Goal: Task Accomplishment & Management: Manage account settings

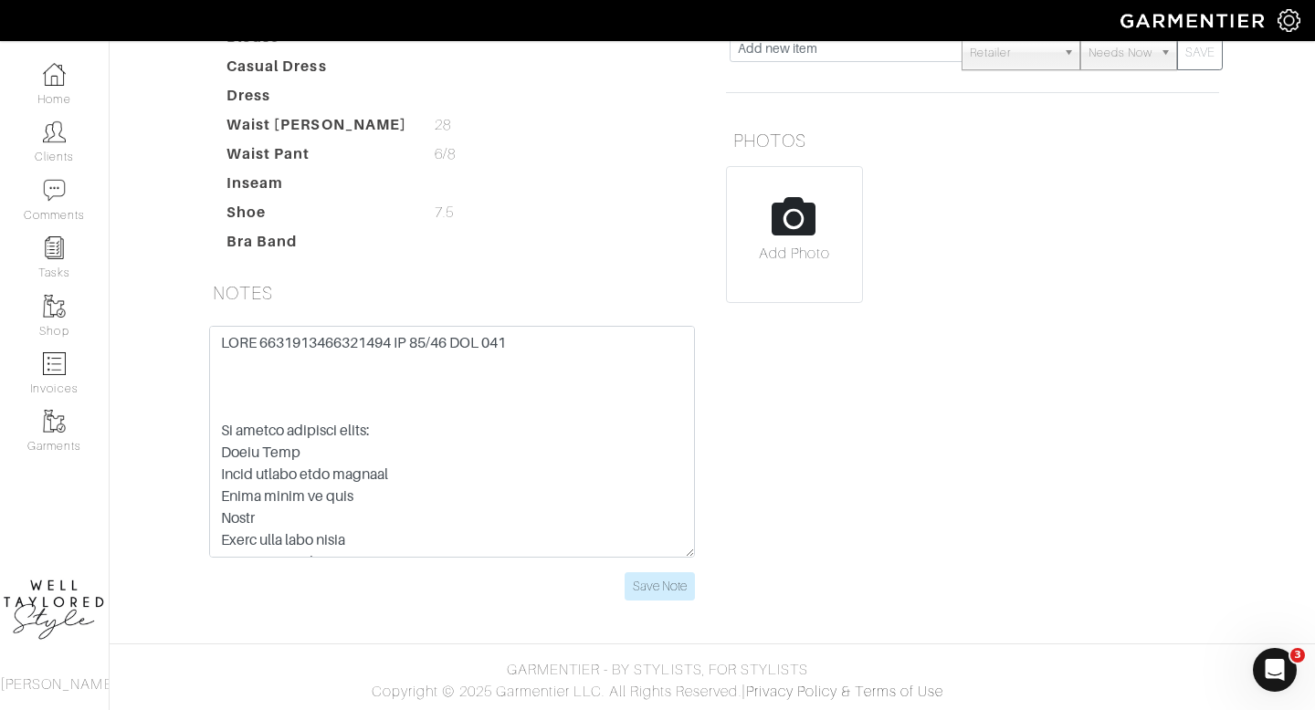
scroll to position [397, 0]
click at [652, 599] on input "Save Note" at bounding box center [660, 587] width 70 height 28
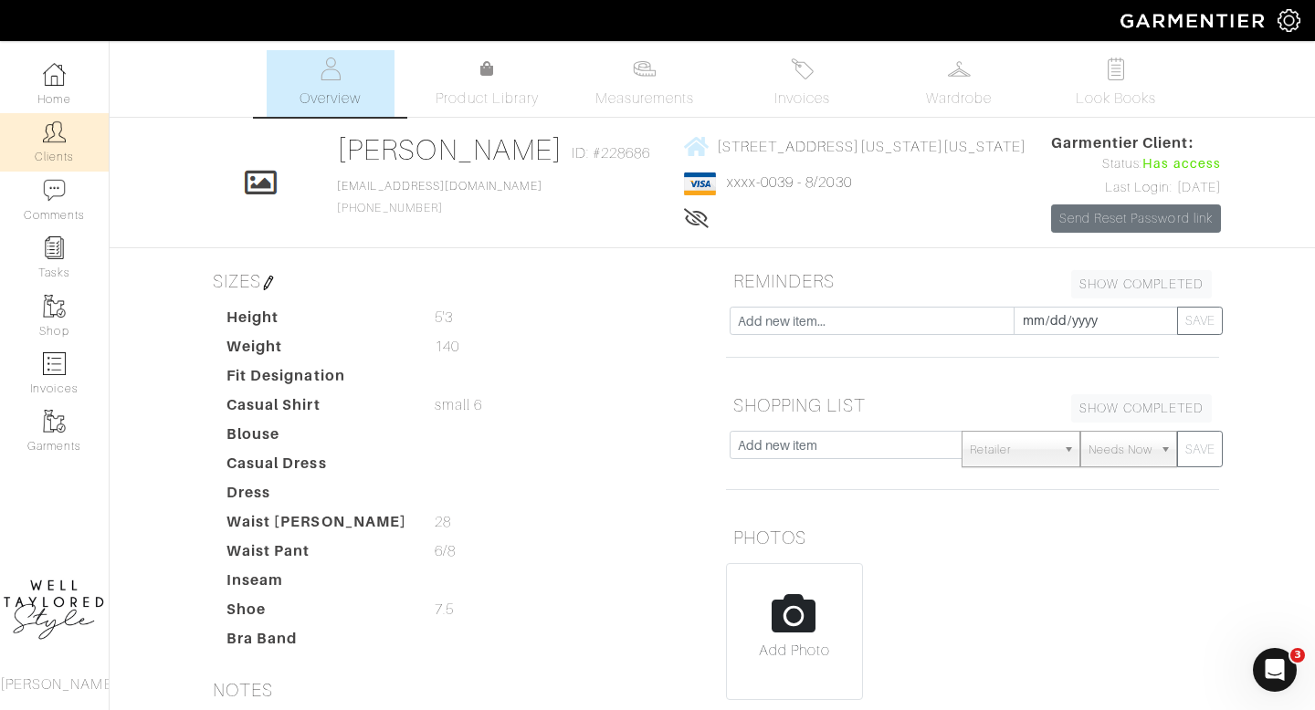
click at [44, 131] on img at bounding box center [54, 132] width 23 height 23
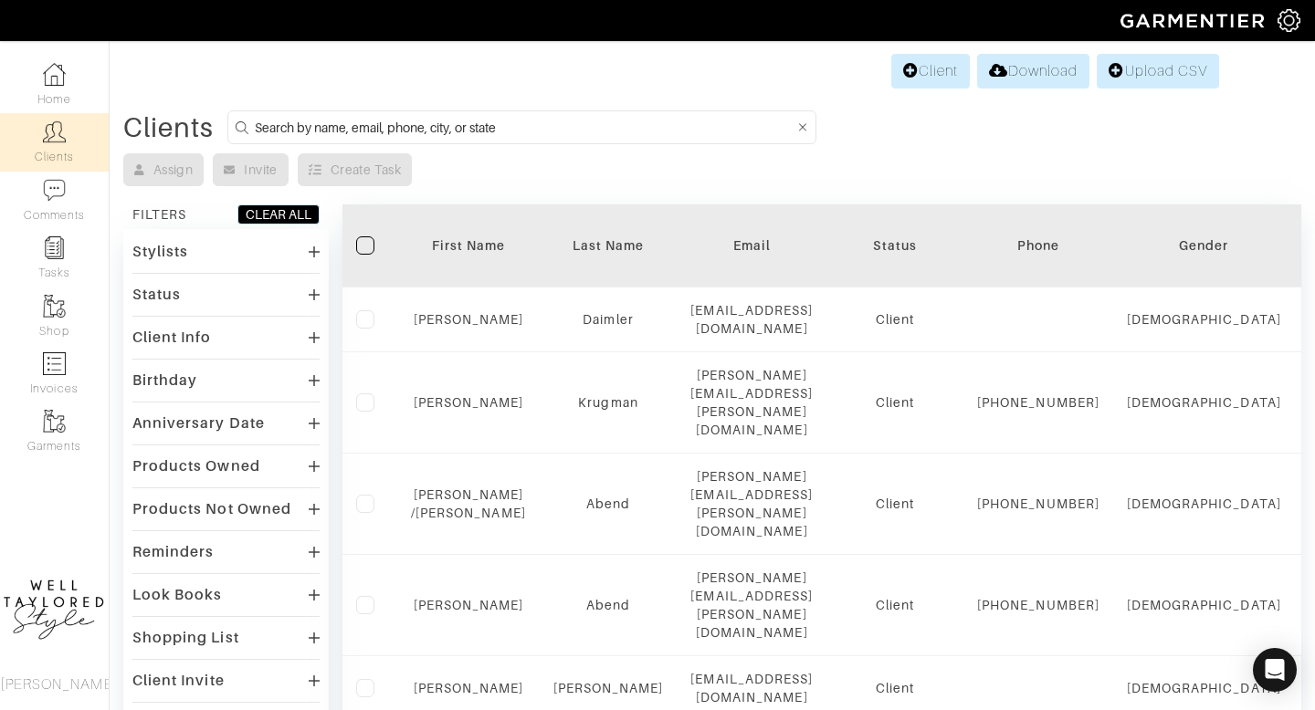
click at [507, 121] on input at bounding box center [525, 127] width 540 height 23
type input "[PERSON_NAME]"
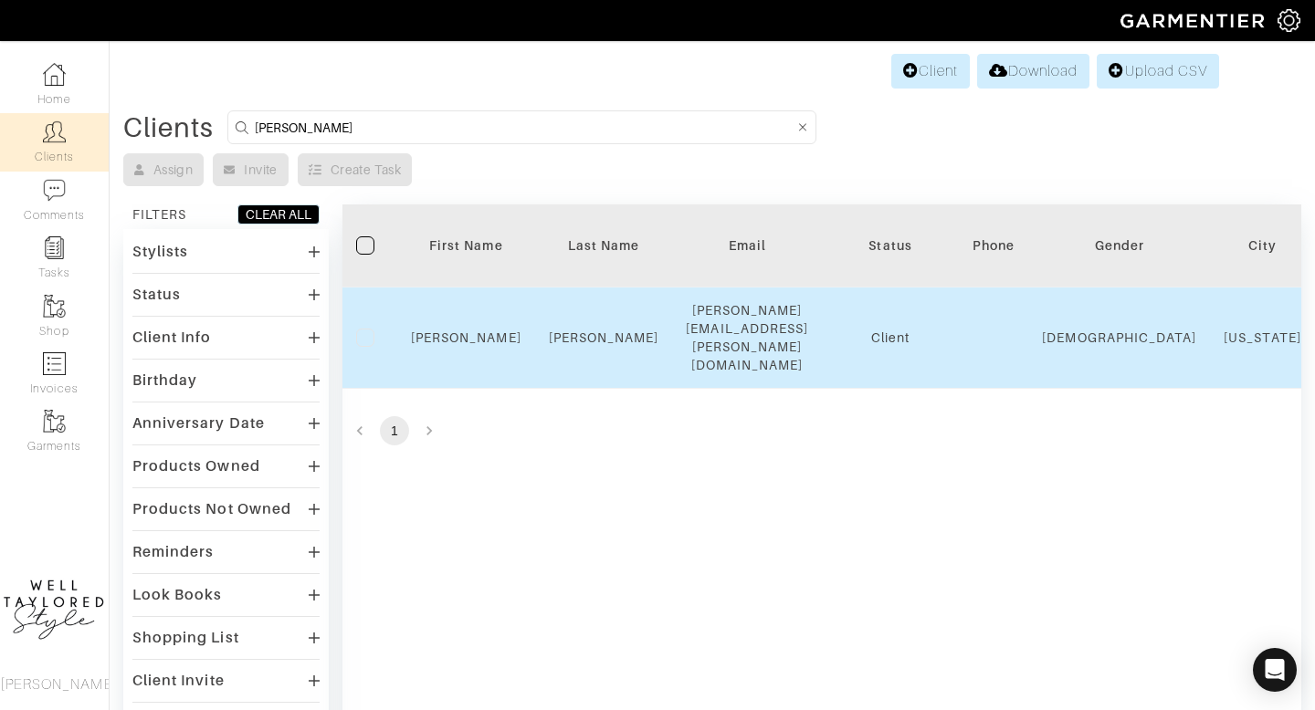
click at [466, 308] on td "[PERSON_NAME]" at bounding box center [466, 338] width 138 height 101
click at [469, 331] on link "[PERSON_NAME]" at bounding box center [466, 338] width 110 height 15
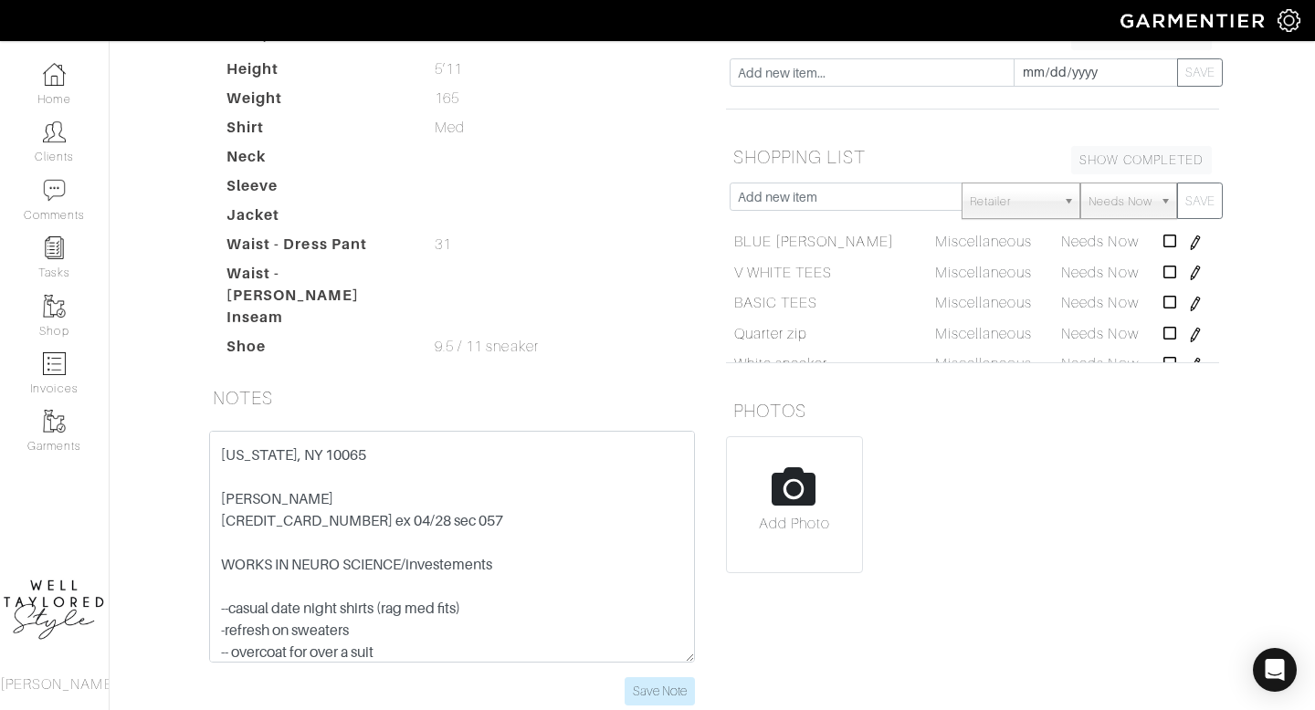
scroll to position [149, 0]
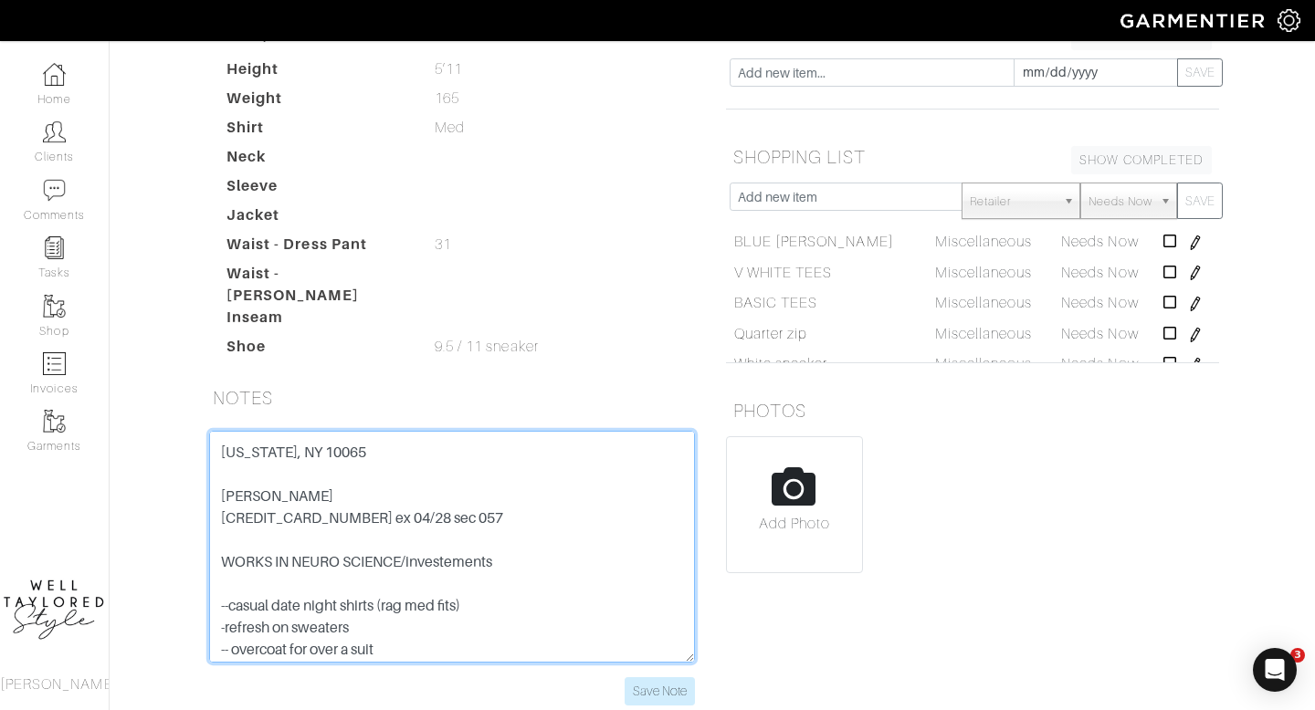
drag, startPoint x: 501, startPoint y: 510, endPoint x: 203, endPoint y: 493, distance: 299.1
click at [203, 493] on div "Meg old client Friends of Ben Jacobs brother is brenton fluxs in weight a lot 4…" at bounding box center [451, 568] width 513 height 275
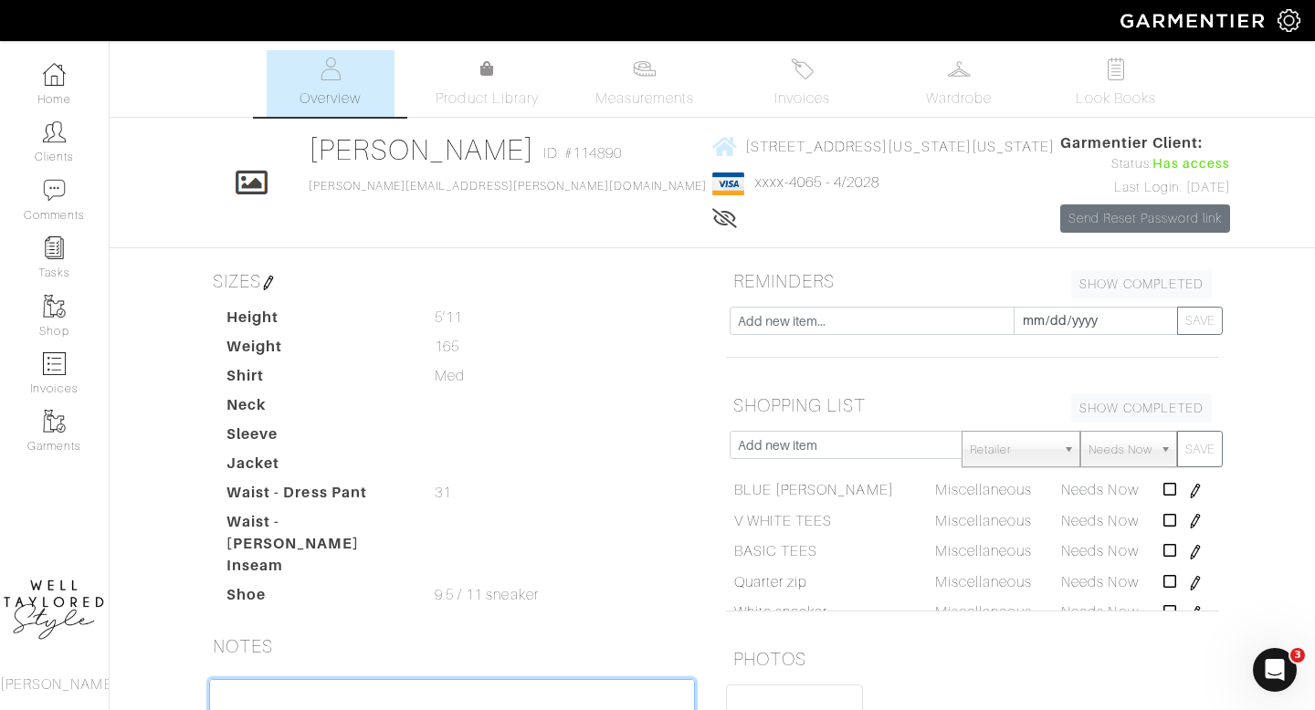
scroll to position [292, 0]
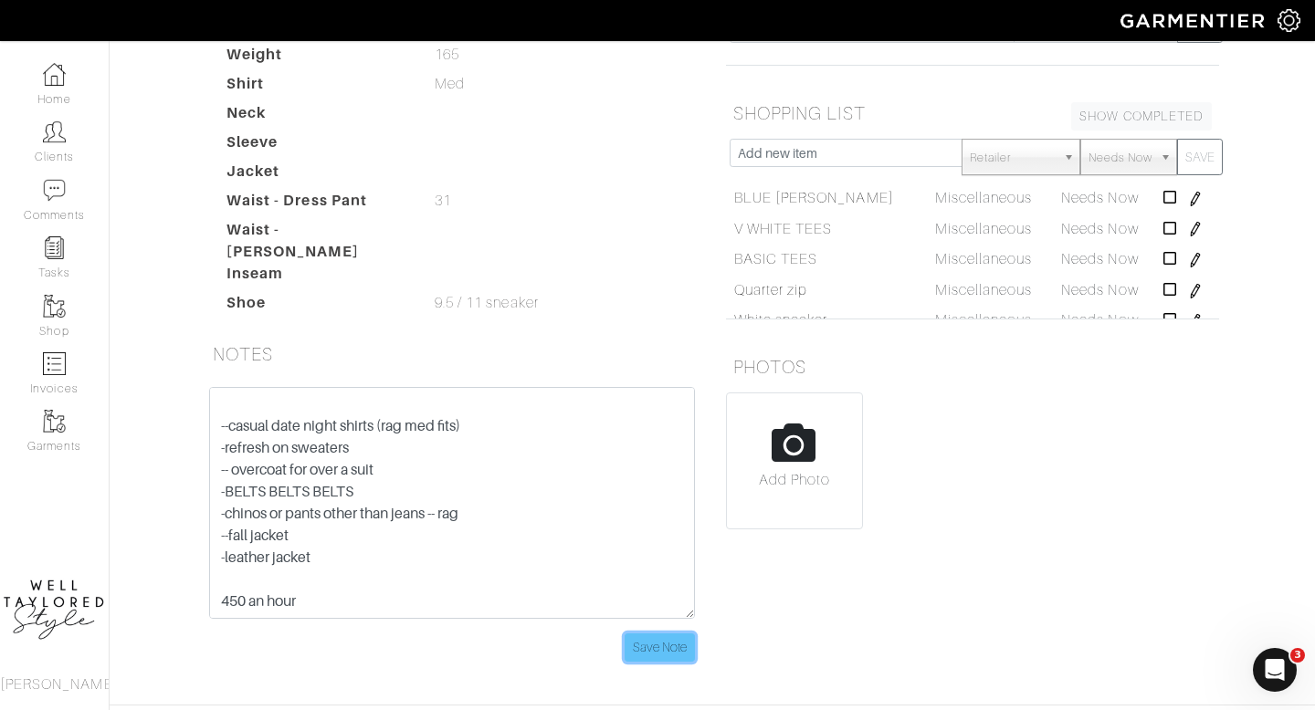
click at [644, 634] on input "Save Note" at bounding box center [660, 648] width 70 height 28
click at [60, 161] on link "Clients" at bounding box center [54, 142] width 109 height 58
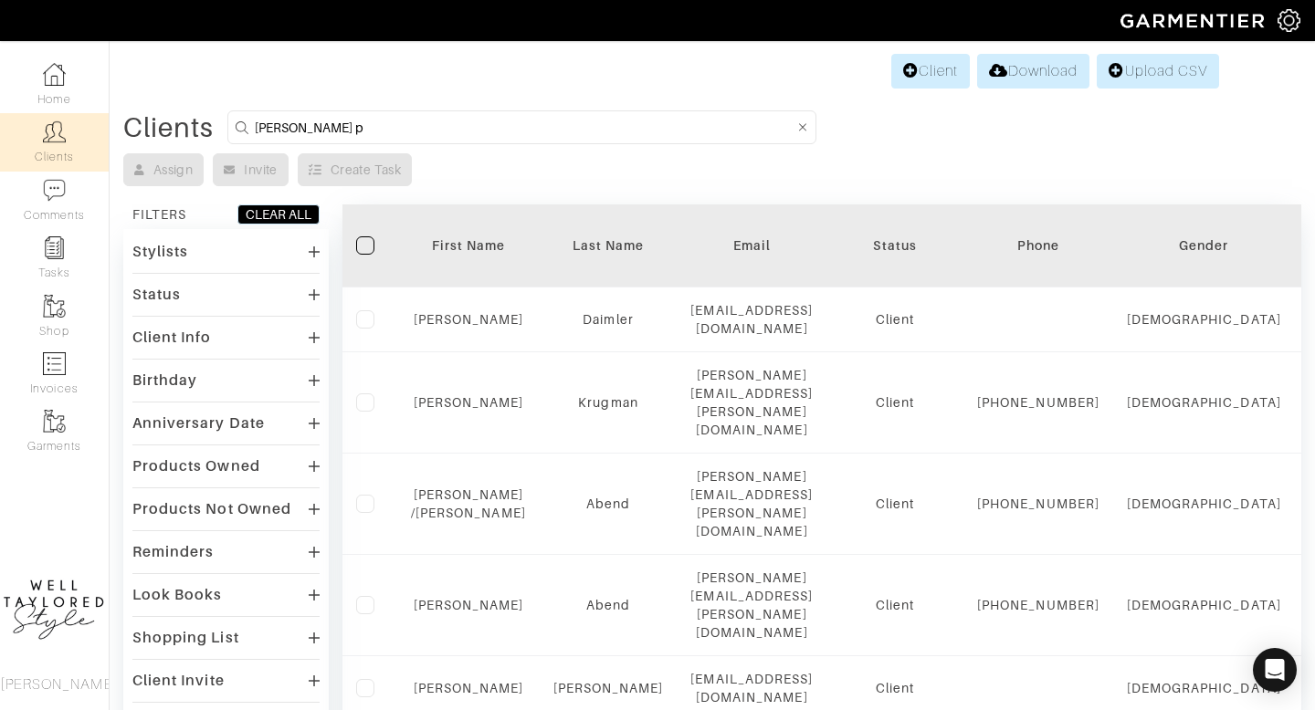
type input "dan p"
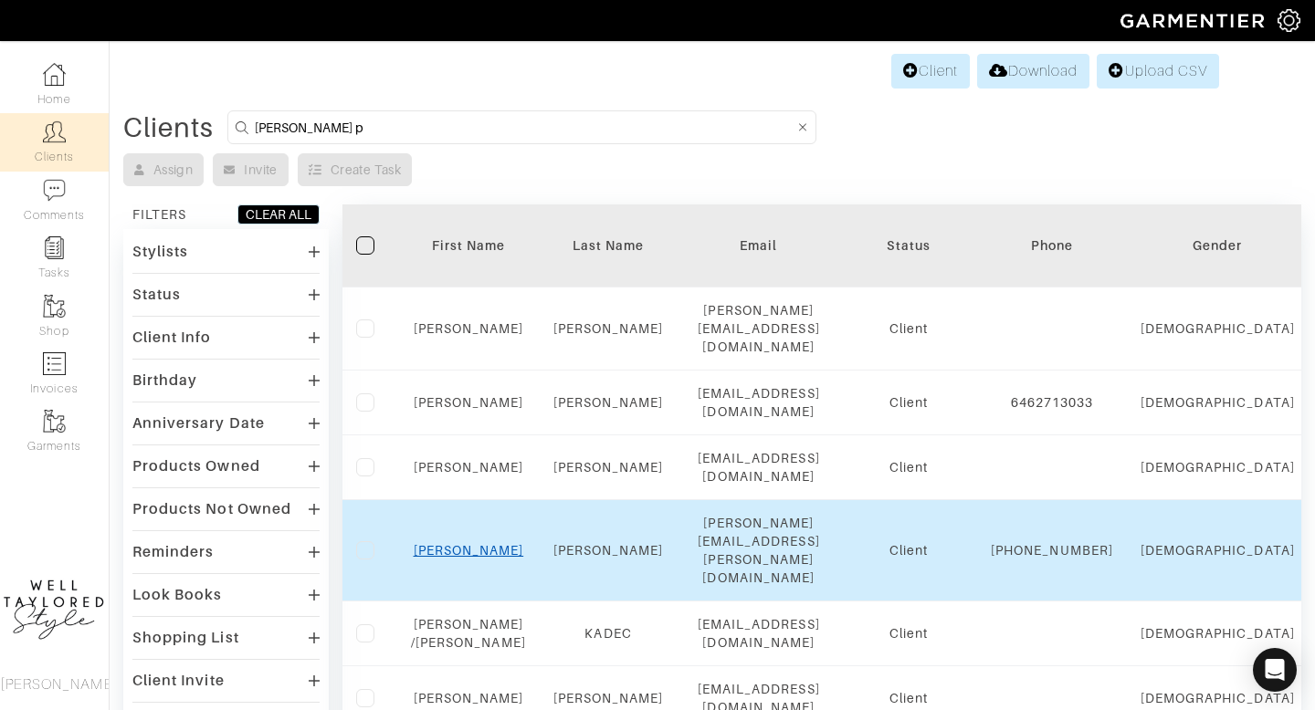
click at [461, 543] on link "DAN" at bounding box center [469, 550] width 110 height 15
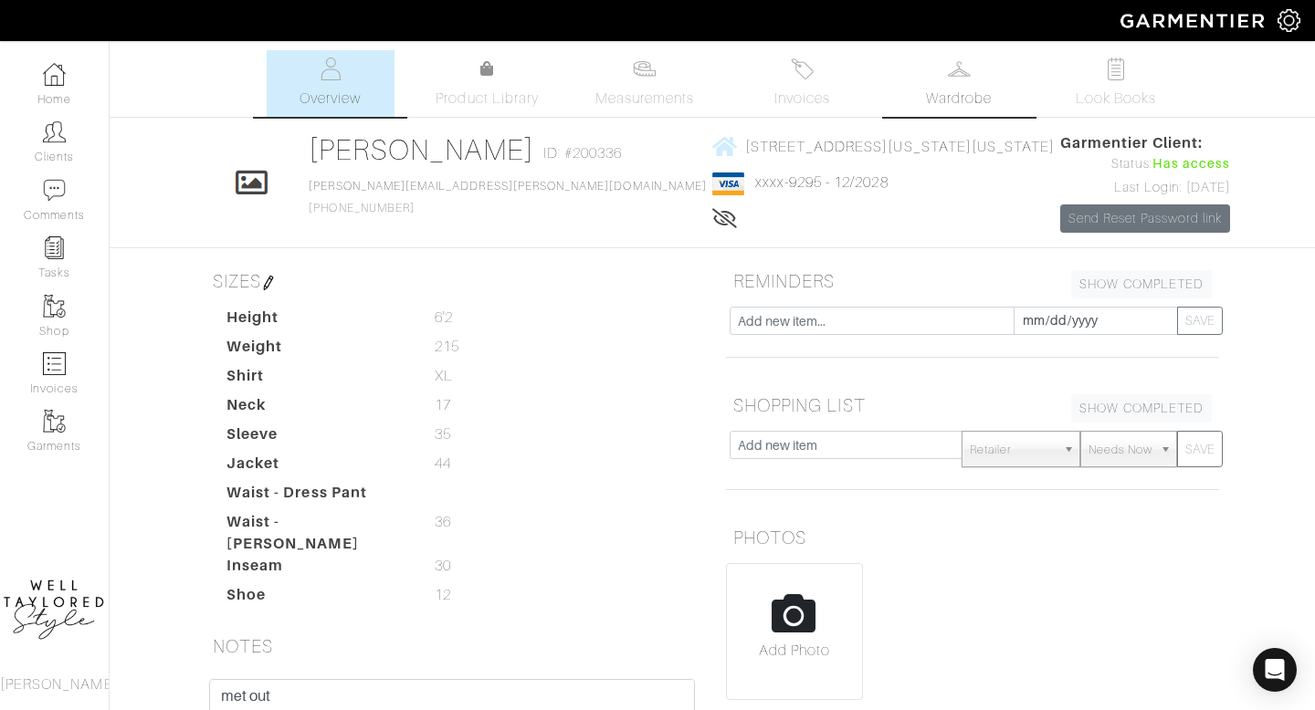
click at [938, 95] on span "Wardrobe" at bounding box center [959, 99] width 66 height 22
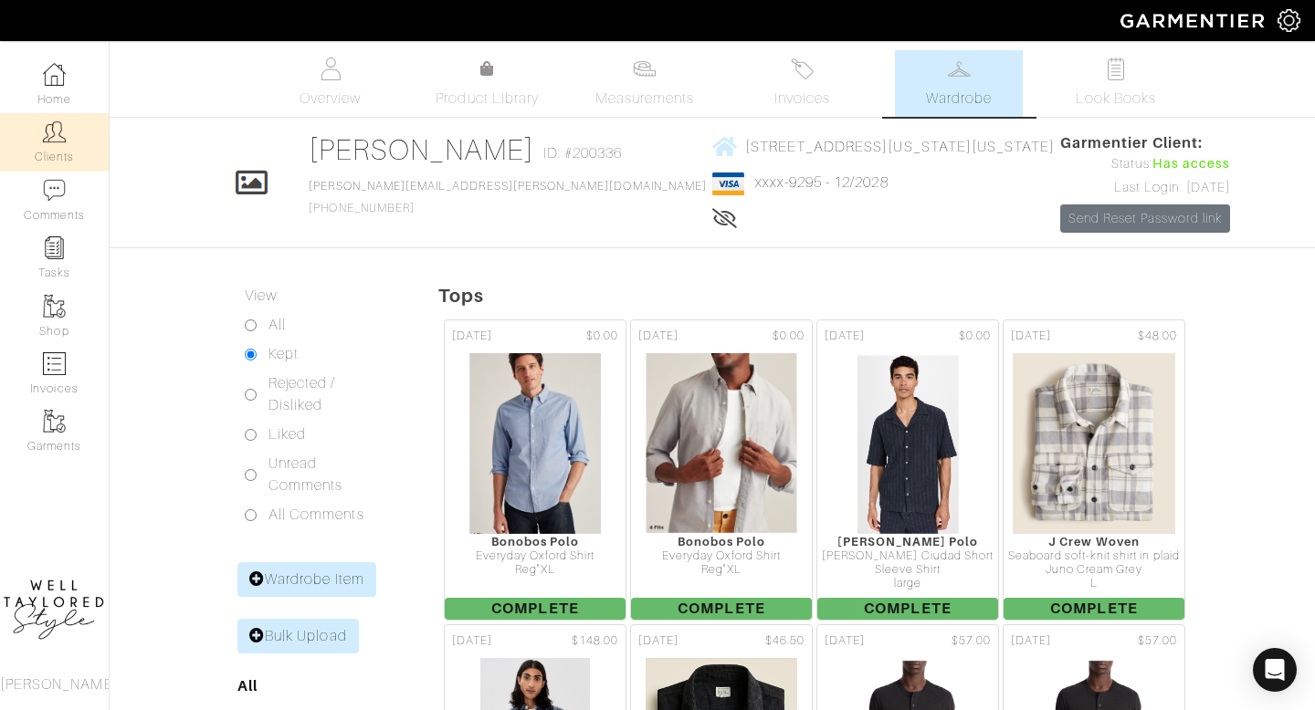
click at [70, 131] on link "Clients" at bounding box center [54, 142] width 109 height 58
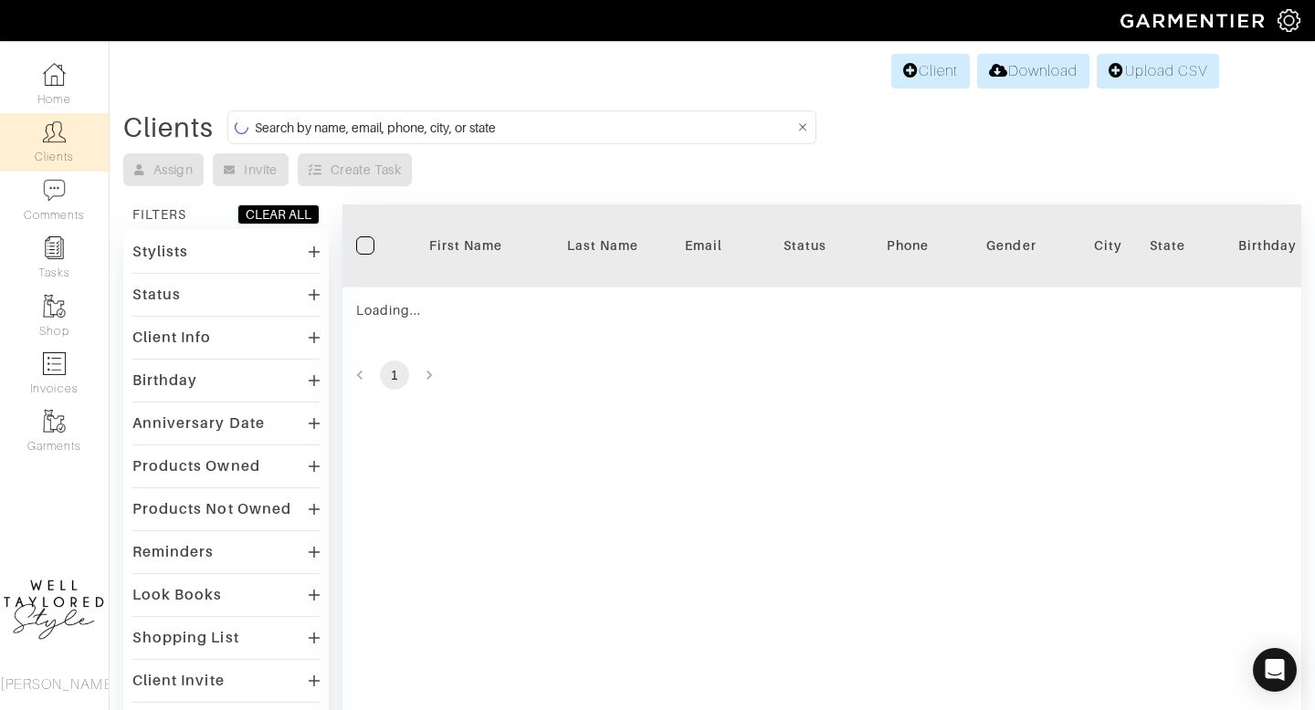
click at [433, 124] on input at bounding box center [525, 127] width 540 height 23
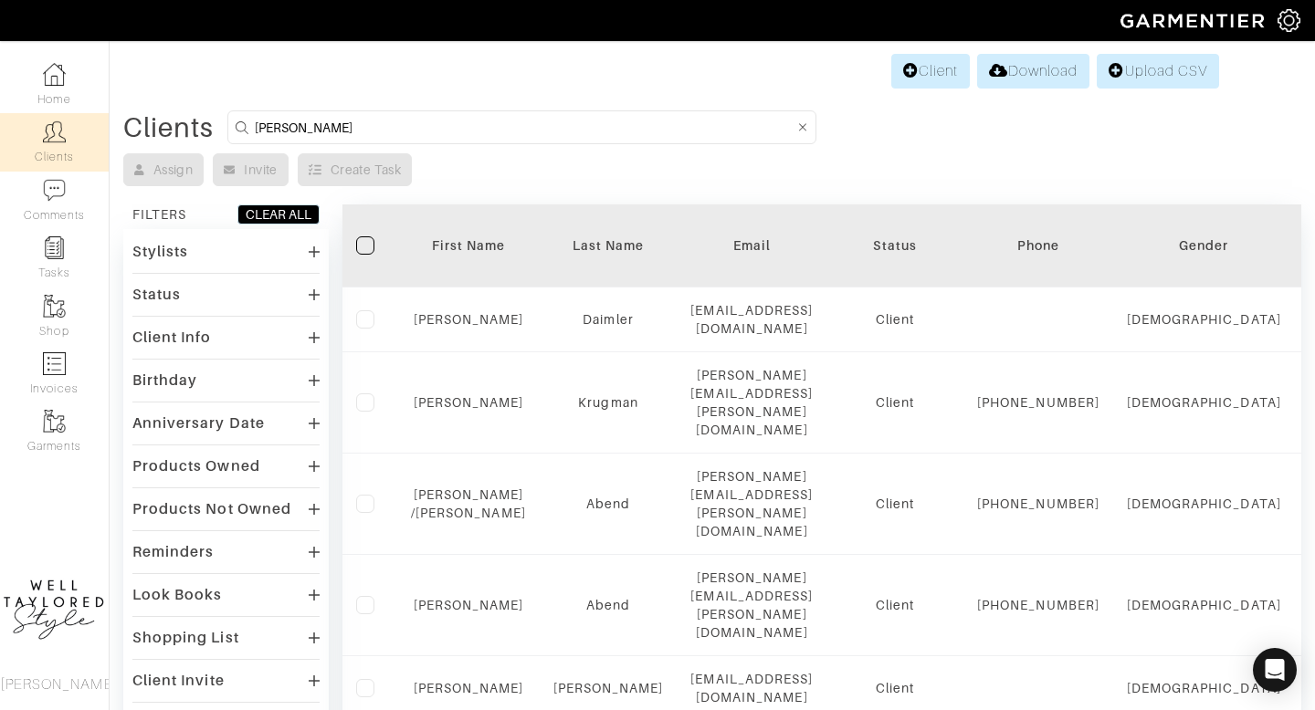
type input "KOLB"
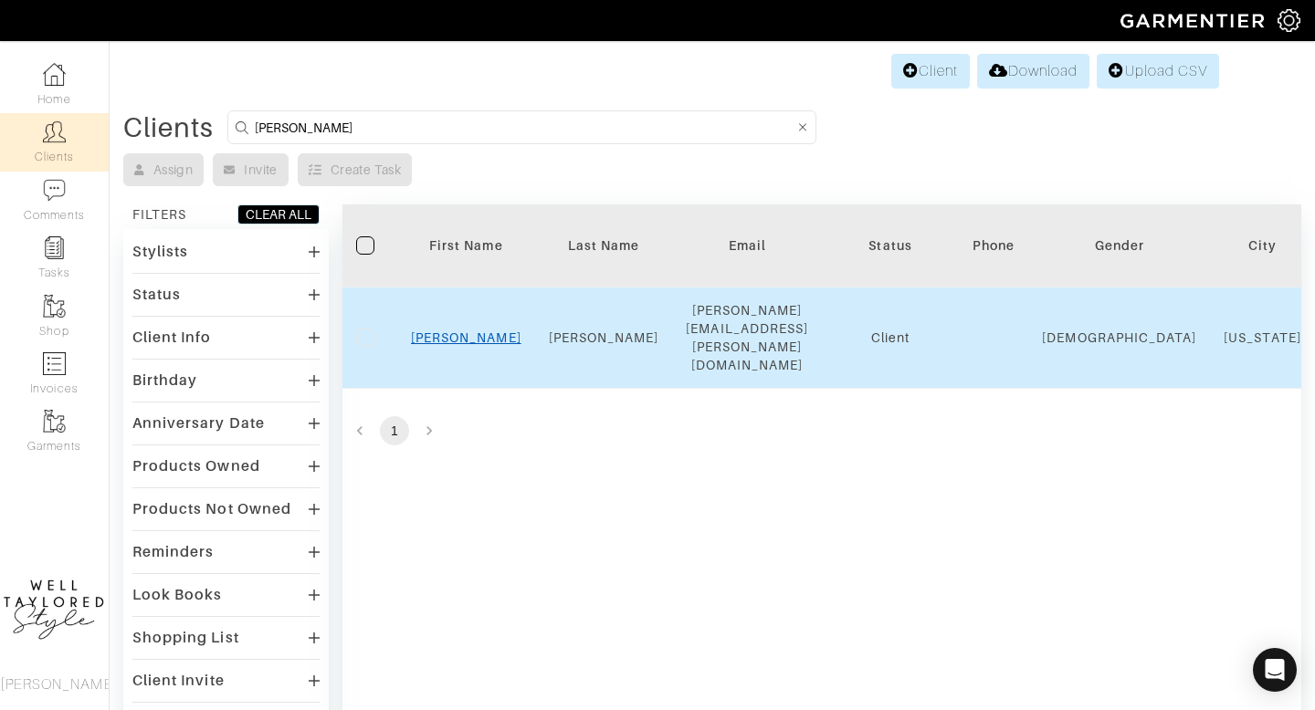
click at [475, 331] on link "[PERSON_NAME]" at bounding box center [466, 338] width 110 height 15
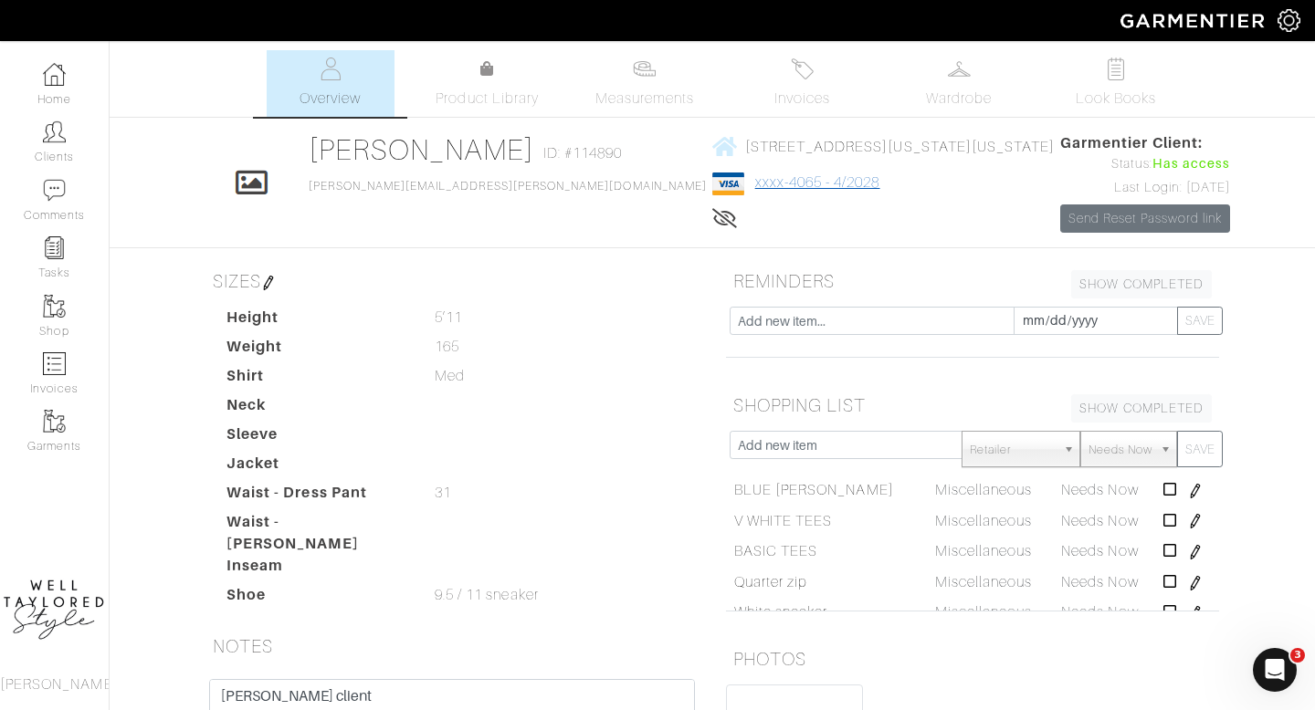
click at [755, 180] on link "xxxx-4065 - 4/2028" at bounding box center [817, 182] width 125 height 16
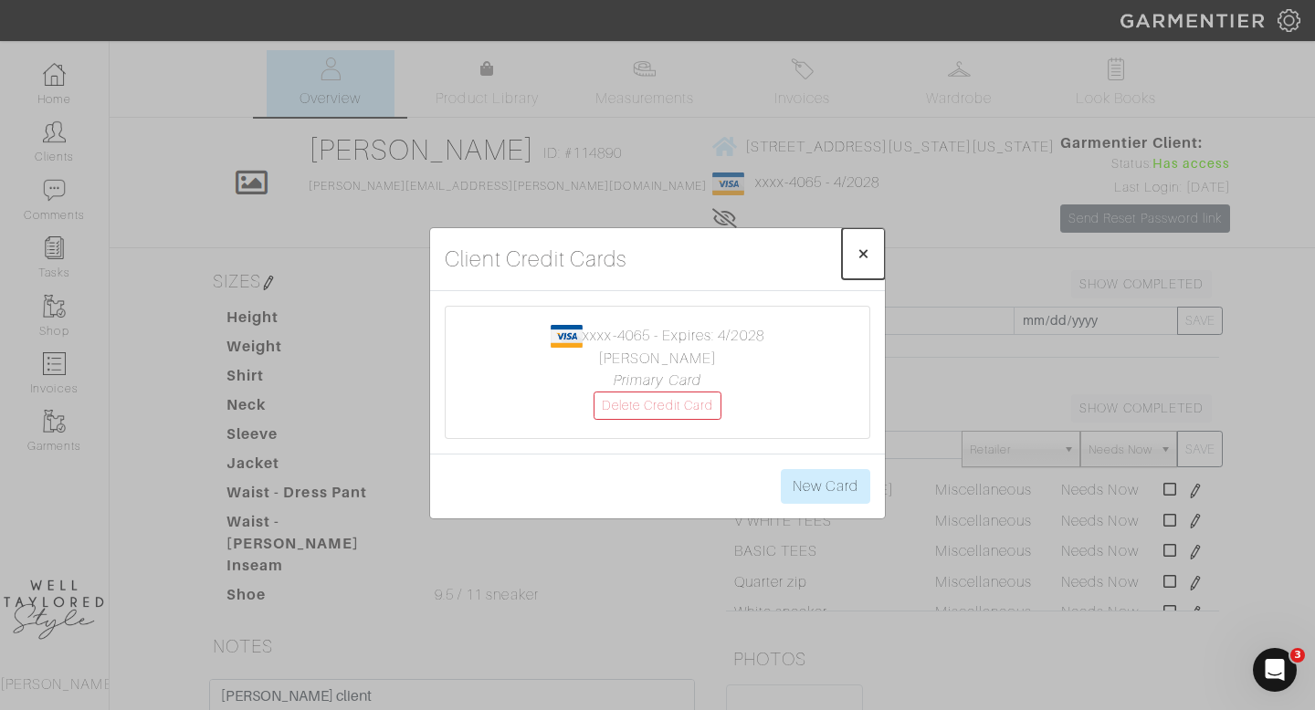
click at [863, 256] on span "×" at bounding box center [863, 253] width 14 height 25
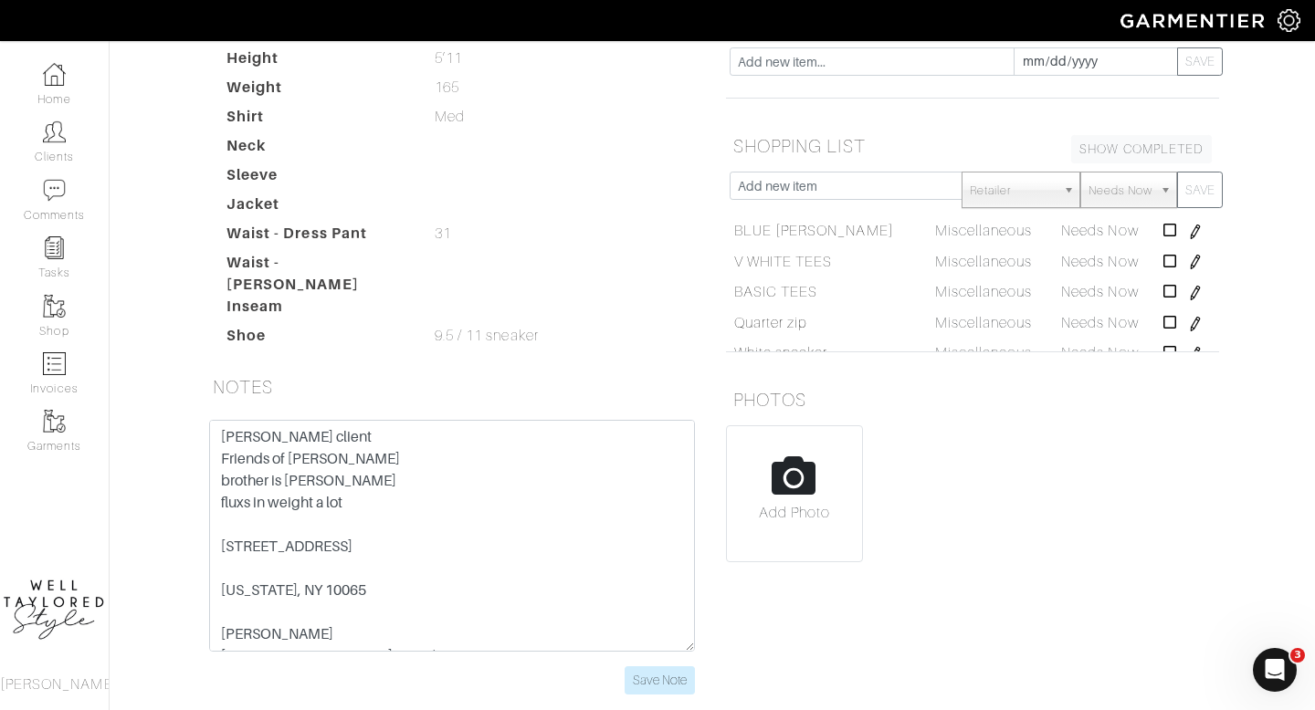
scroll to position [197, 0]
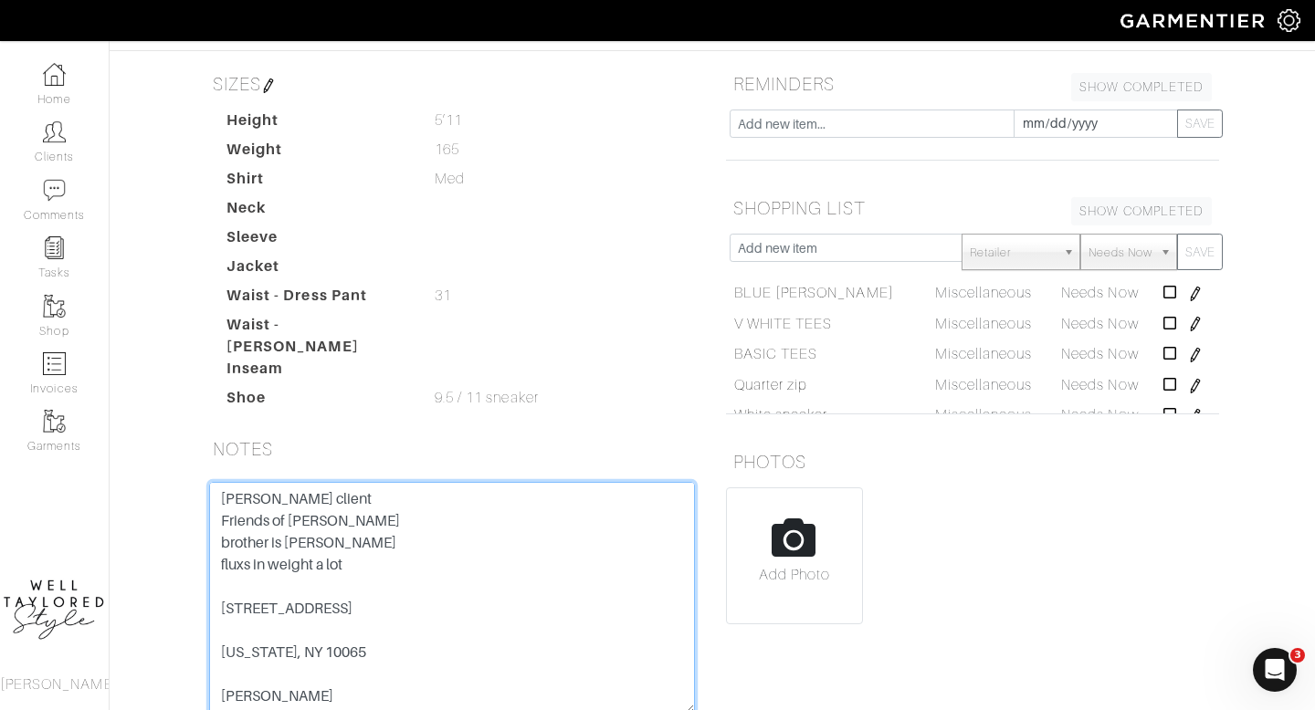
click at [366, 492] on textarea "Meg old client Friends of Ben Jacobs brother is brenton fluxs in weight a lot 4…" at bounding box center [452, 598] width 486 height 232
click at [365, 548] on textarea "Meg old client Friends of Ben Jacobs brother is brenton fluxs in weight a lot 4…" at bounding box center [452, 598] width 486 height 232
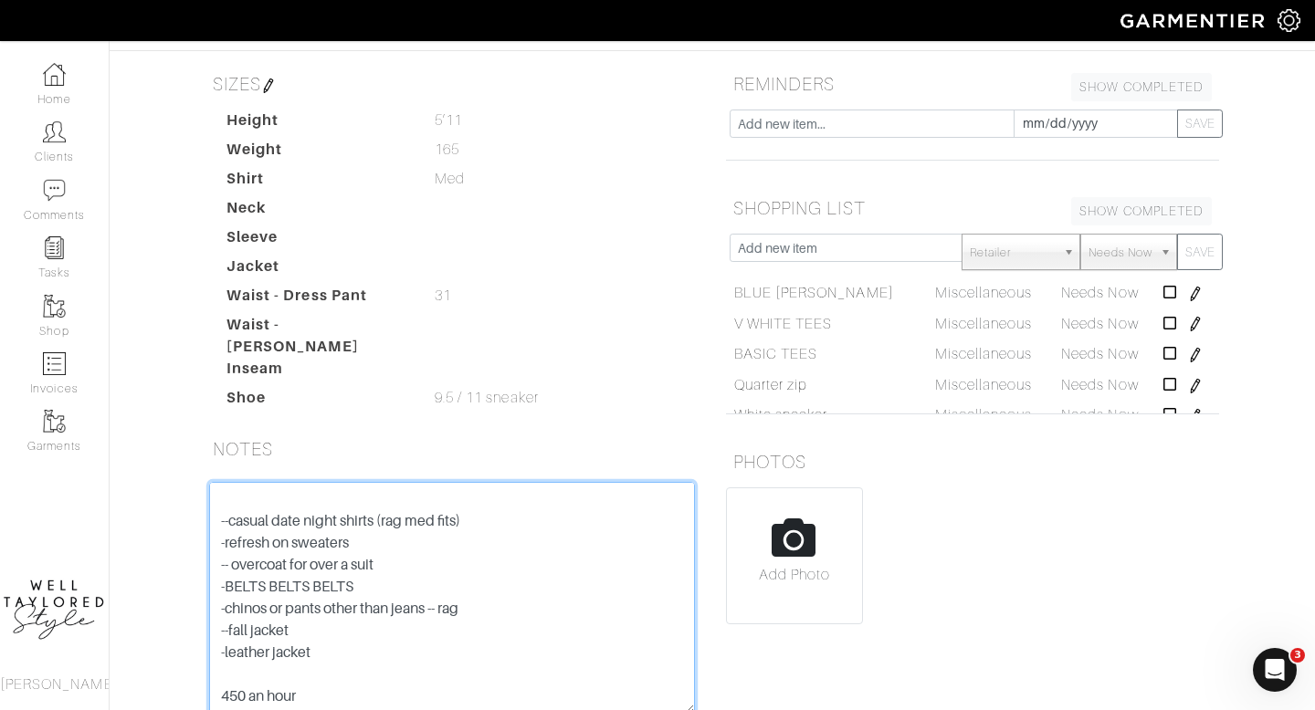
scroll to position [339, 0]
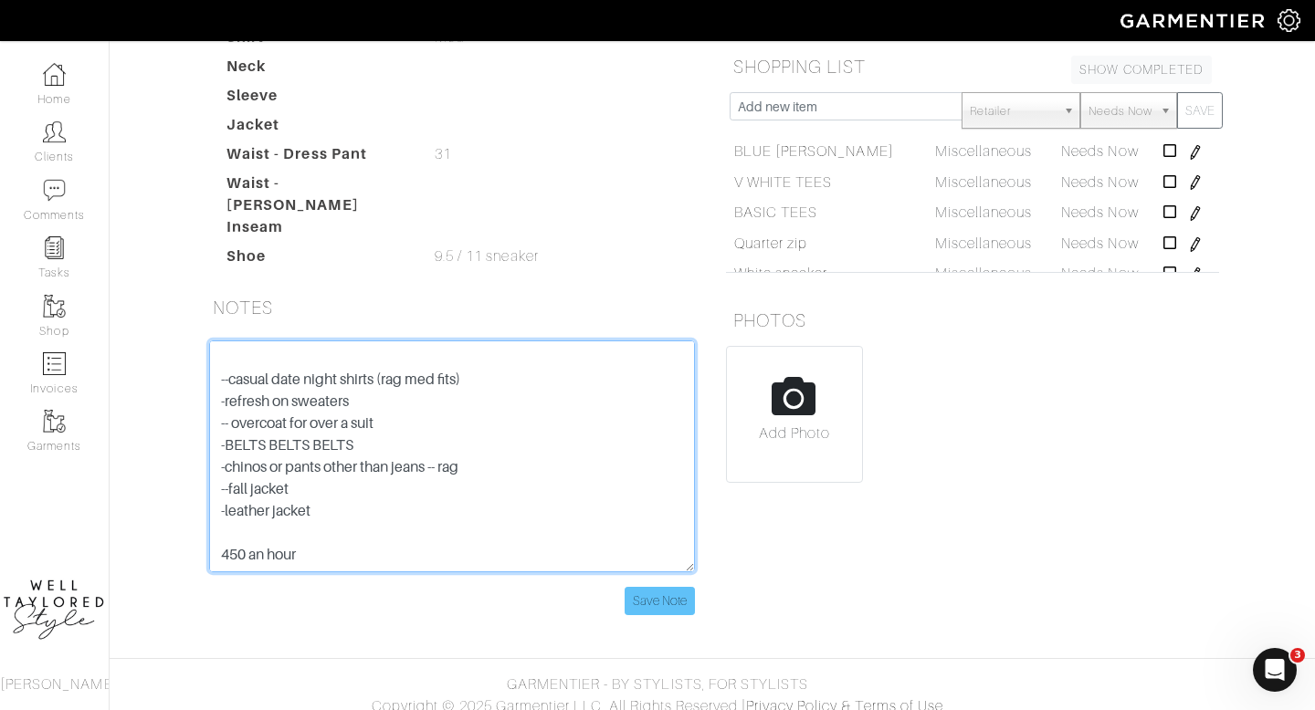
type textarea "Meg old client Friends of Ben Jacobs brother is brenton fluxs in weight a lot n…"
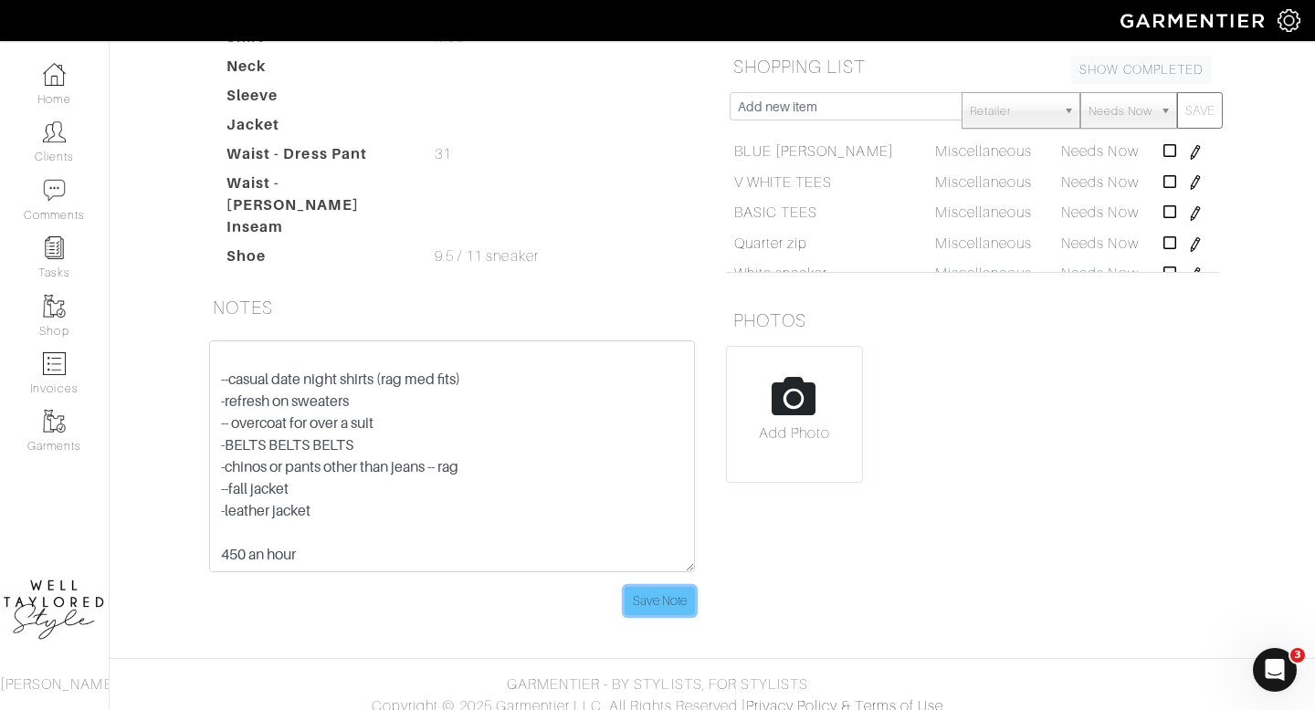
click at [671, 594] on input "Save Note" at bounding box center [660, 601] width 70 height 28
click at [666, 594] on input "Save Note" at bounding box center [660, 601] width 70 height 28
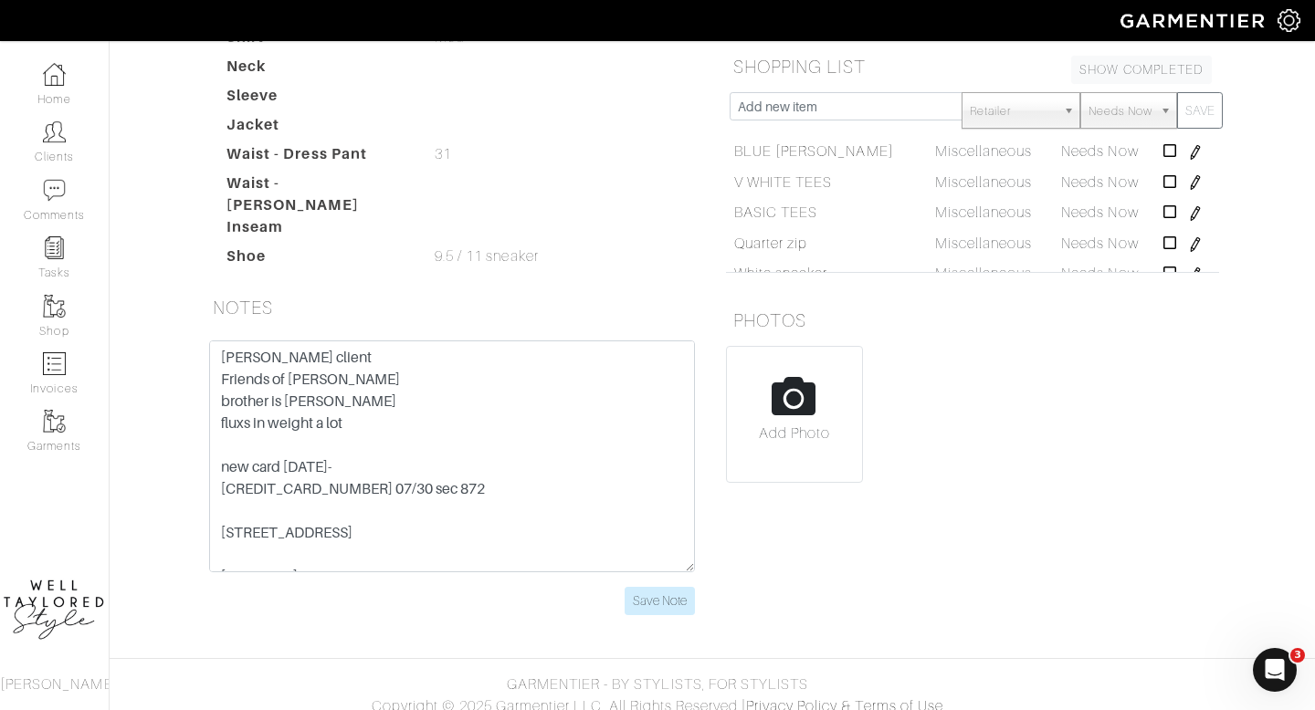
scroll to position [0, 0]
